Goal: Find specific page/section: Find specific page/section

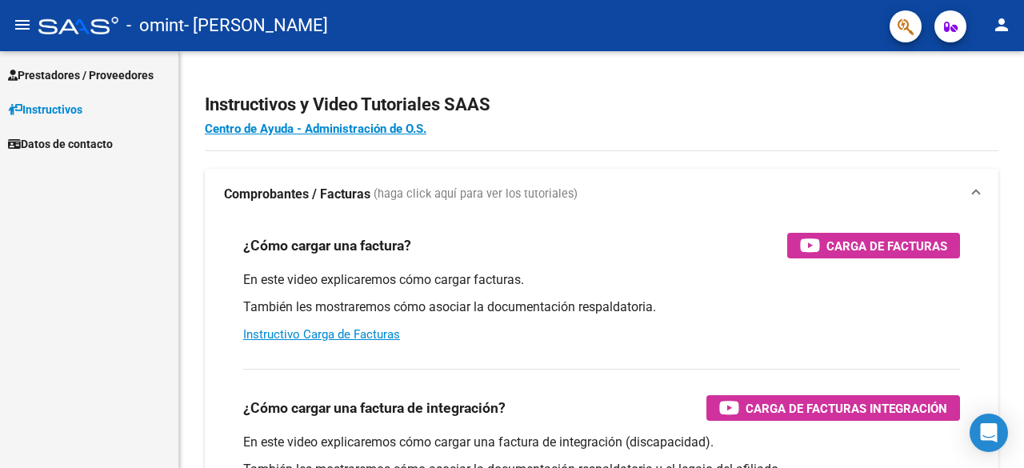
click at [942, 38] on button "button" at bounding box center [950, 26] width 32 height 32
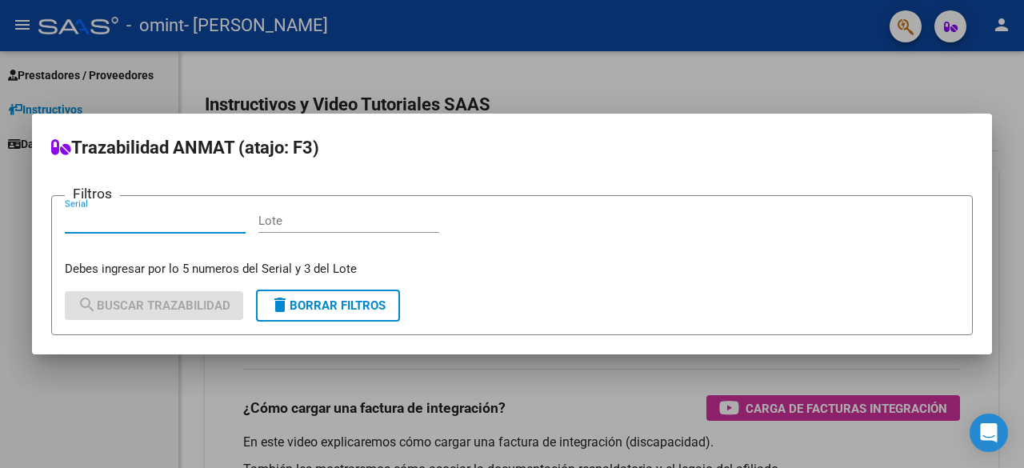
click at [766, 110] on div at bounding box center [512, 234] width 1024 height 468
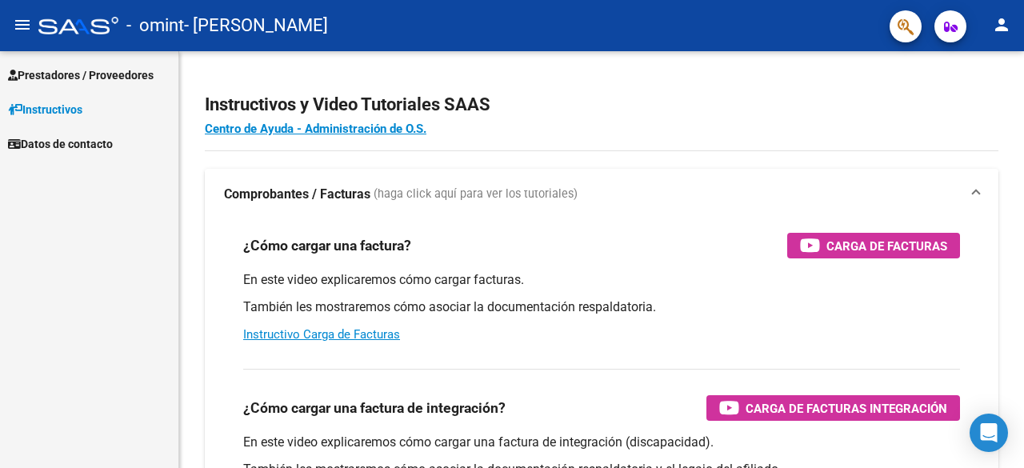
click at [16, 24] on mat-icon "menu" at bounding box center [22, 24] width 19 height 19
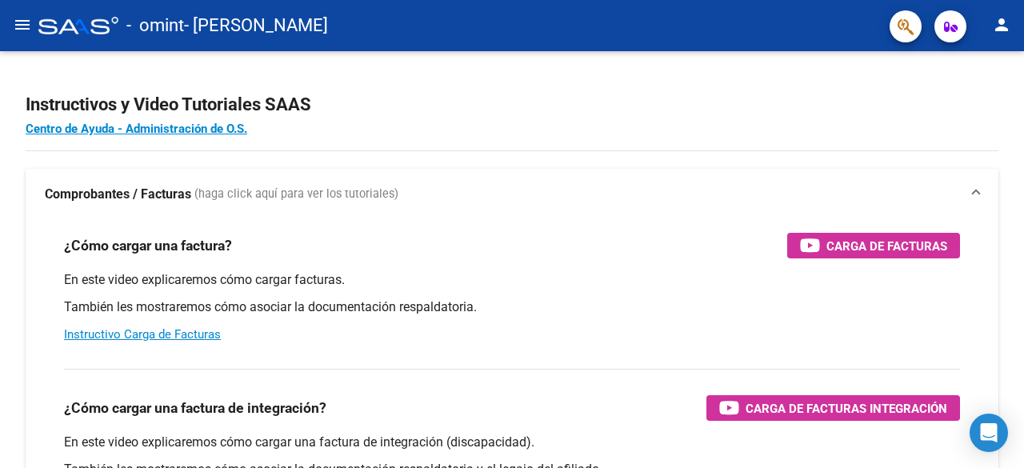
click at [16, 24] on mat-icon "menu" at bounding box center [22, 24] width 19 height 19
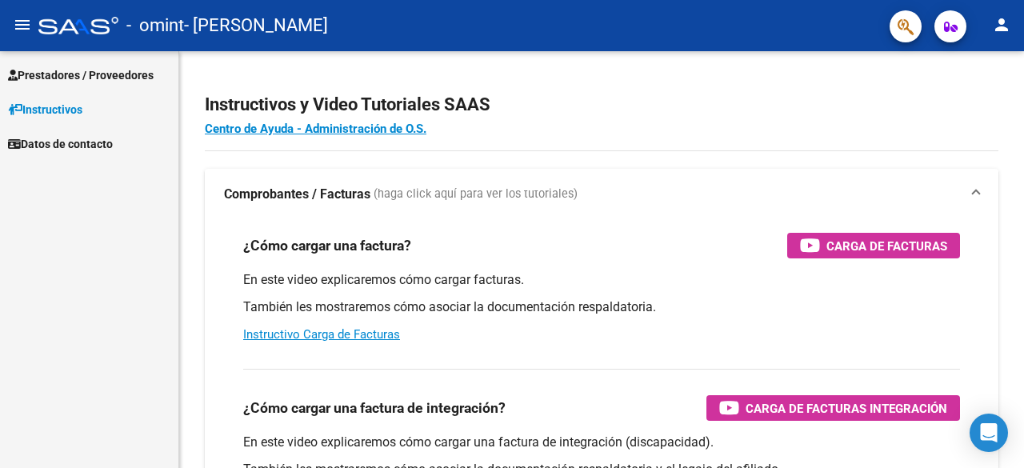
click at [66, 79] on span "Prestadores / Proveedores" at bounding box center [81, 75] width 146 height 18
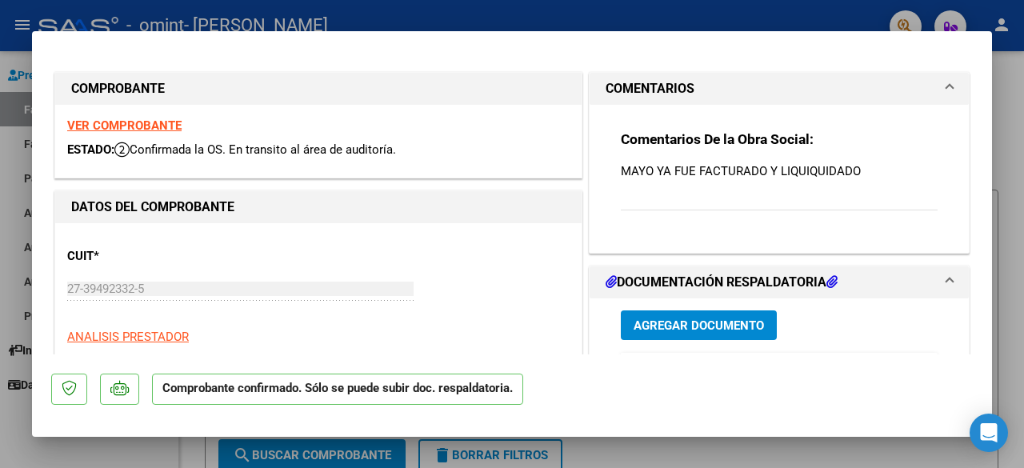
click at [824, 138] on h3 "Comentarios De la Obra Social:" at bounding box center [779, 139] width 317 height 18
